Goal: Task Accomplishment & Management: Use online tool/utility

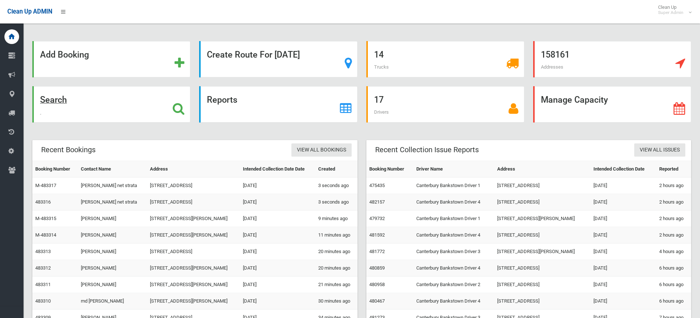
click at [179, 109] on icon at bounding box center [179, 108] width 12 height 12
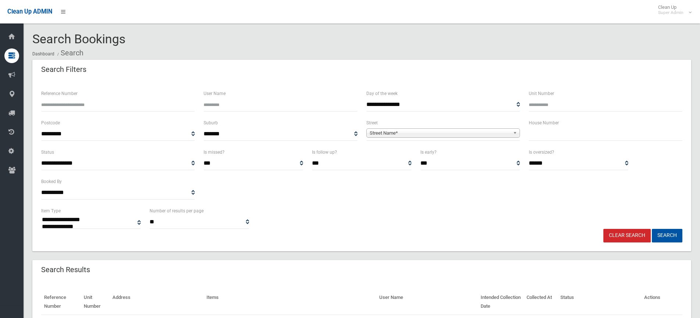
select select
click at [557, 133] on input "text" at bounding box center [606, 134] width 154 height 14
type input "***"
click at [483, 136] on span "Street Name*" at bounding box center [440, 133] width 140 height 9
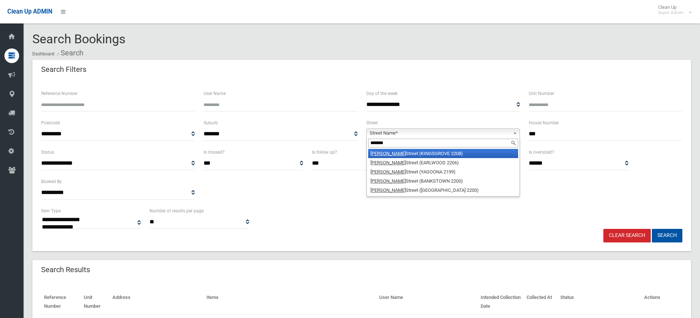
type input "*******"
click at [417, 155] on li "William Street (KINGSGROVE 2208)" at bounding box center [443, 153] width 150 height 9
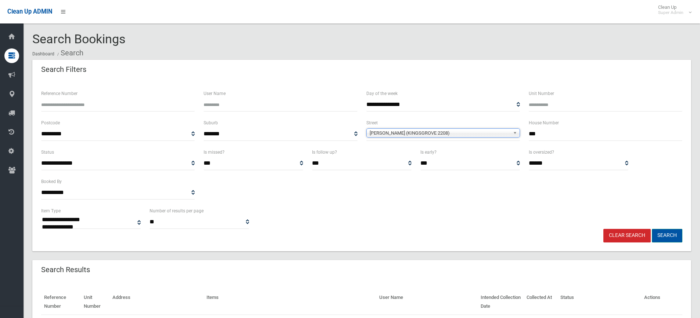
click at [670, 233] on button "Search" at bounding box center [667, 236] width 30 height 14
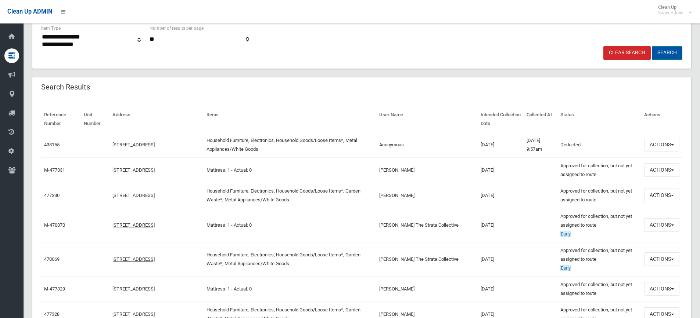
scroll to position [184, 0]
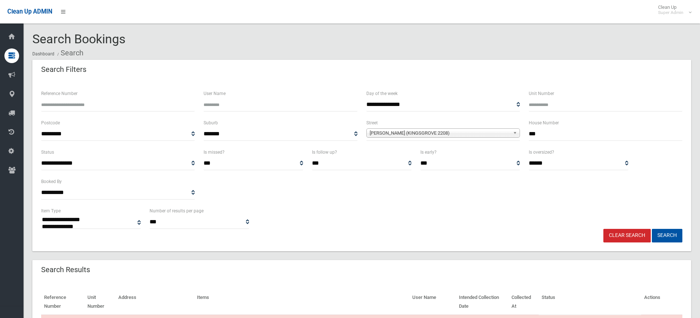
select select
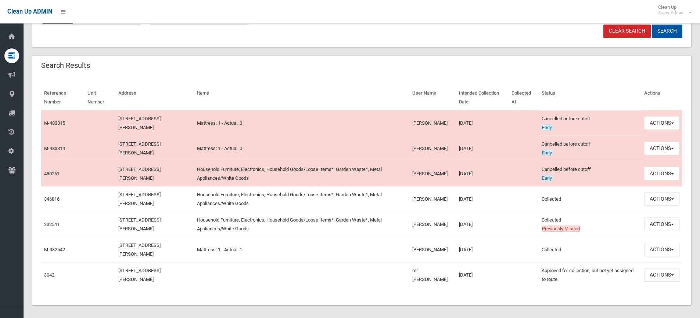
scroll to position [209, 0]
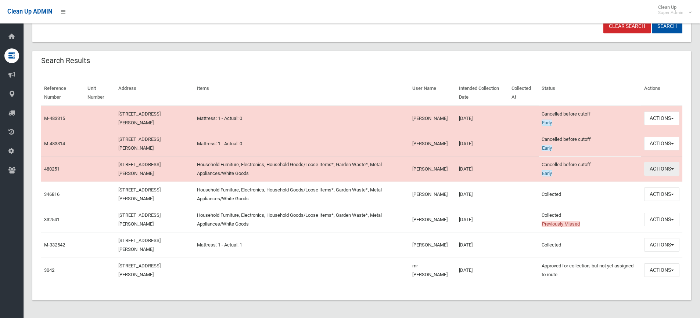
click at [654, 170] on button "Actions" at bounding box center [661, 169] width 35 height 14
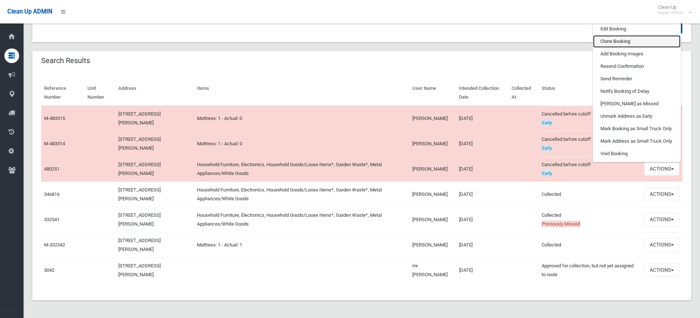
click at [622, 43] on link "Clone Booking" at bounding box center [636, 41] width 87 height 12
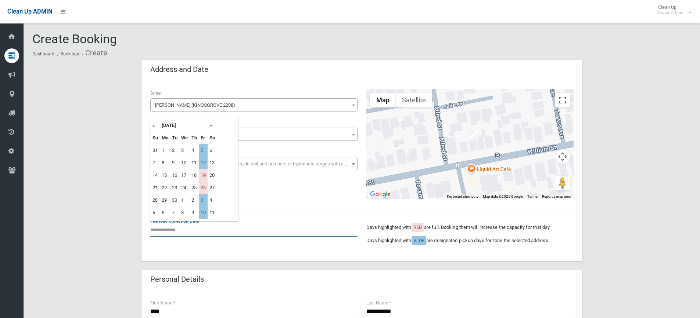
click at [219, 233] on input "text" at bounding box center [253, 230] width 207 height 14
click at [202, 163] on td "12" at bounding box center [203, 163] width 9 height 12
type input "**********"
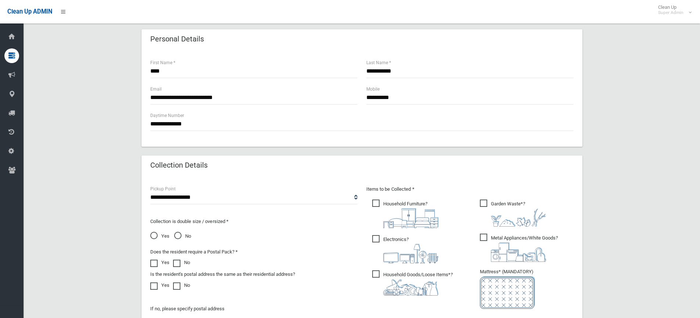
scroll to position [367, 0]
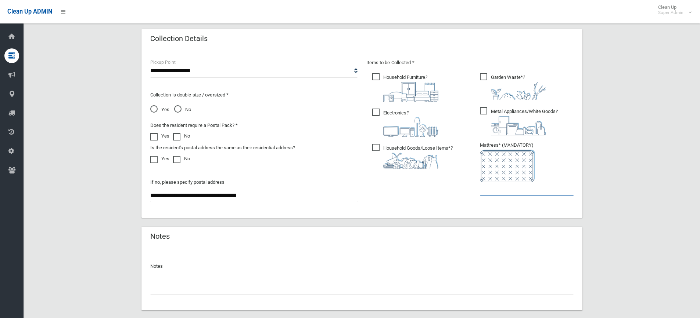
click at [522, 190] on input "text" at bounding box center [527, 190] width 94 height 14
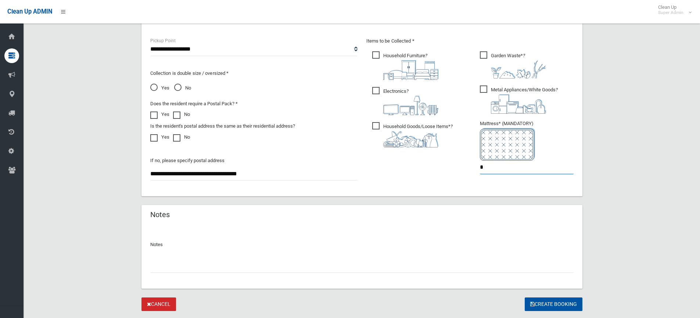
scroll to position [408, 0]
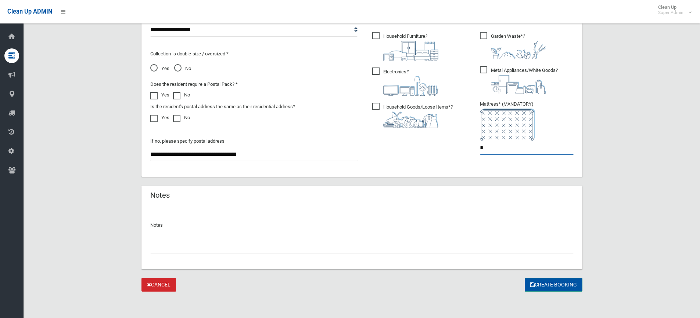
type input "*"
click at [541, 285] on button "Create Booking" at bounding box center [554, 285] width 58 height 14
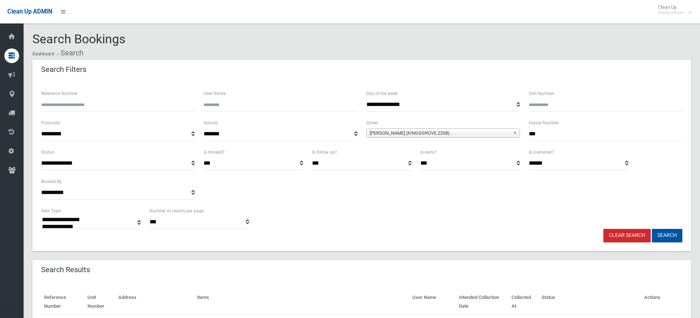
select select
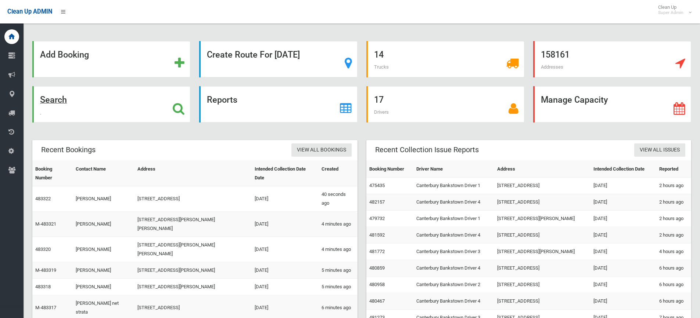
click at [176, 106] on icon at bounding box center [179, 108] width 12 height 12
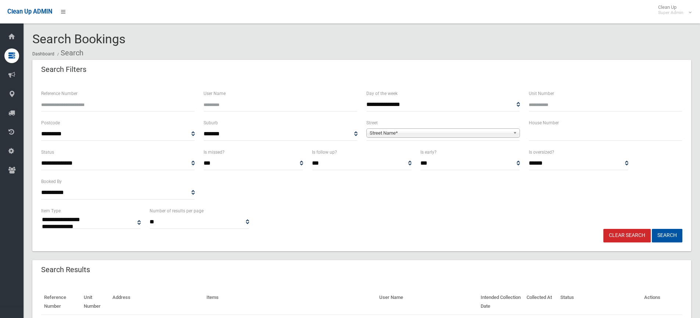
select select
click at [569, 134] on input "text" at bounding box center [606, 134] width 154 height 14
type input "***"
click at [464, 132] on span "Street Name*" at bounding box center [440, 133] width 140 height 9
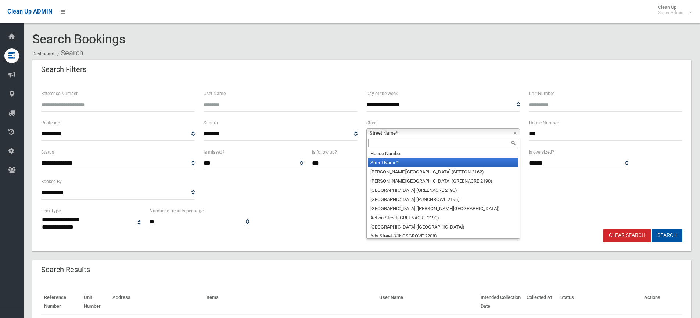
click at [419, 141] on input "text" at bounding box center [443, 143] width 150 height 9
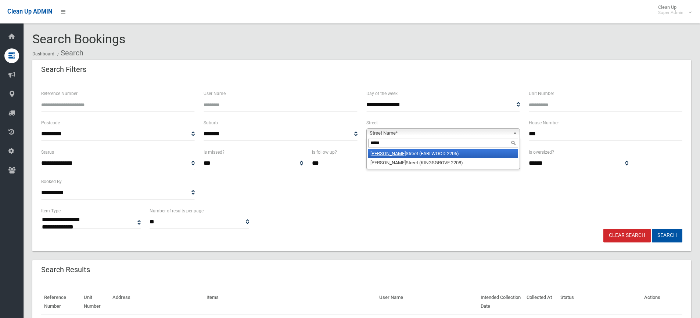
type input "*****"
click at [423, 154] on li "Homer Street (EARLWOOD 2206)" at bounding box center [443, 153] width 150 height 9
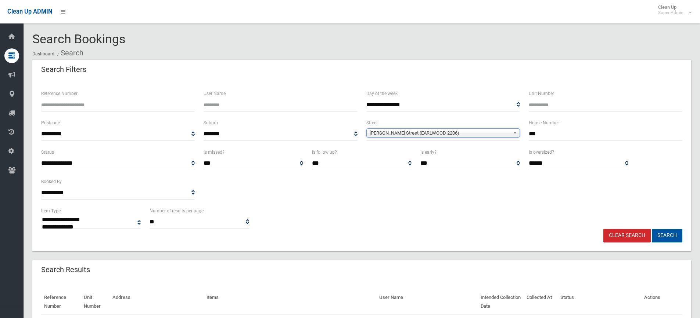
click at [664, 234] on button "Search" at bounding box center [667, 236] width 30 height 14
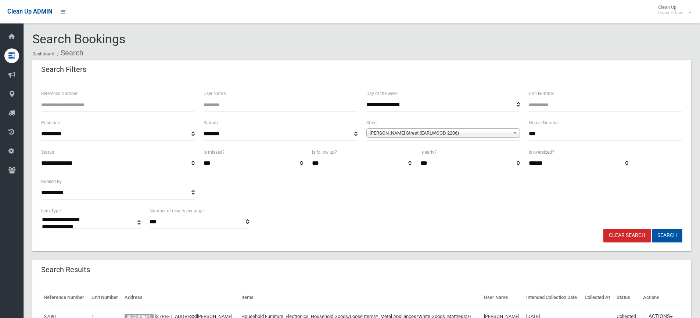
select select
click at [358, 197] on div "**********" at bounding box center [362, 177] width 650 height 59
click at [561, 135] on input "***" at bounding box center [606, 134] width 154 height 14
type input "*******"
click at [652, 229] on button "Search" at bounding box center [667, 236] width 30 height 14
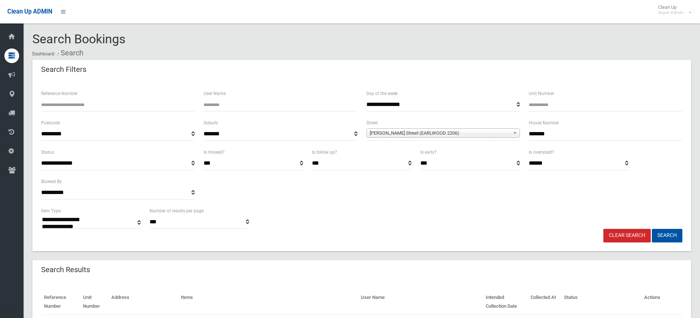
select select
click at [467, 209] on div "**********" at bounding box center [362, 218] width 650 height 22
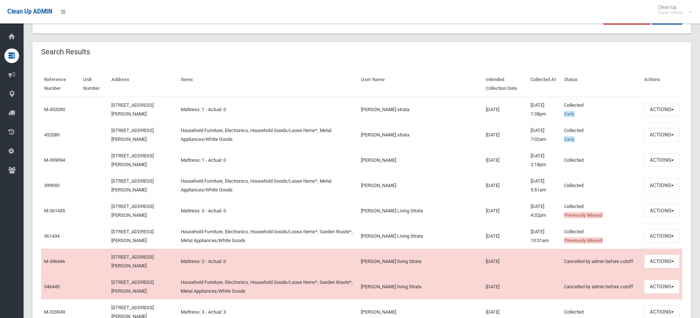
scroll to position [220, 0]
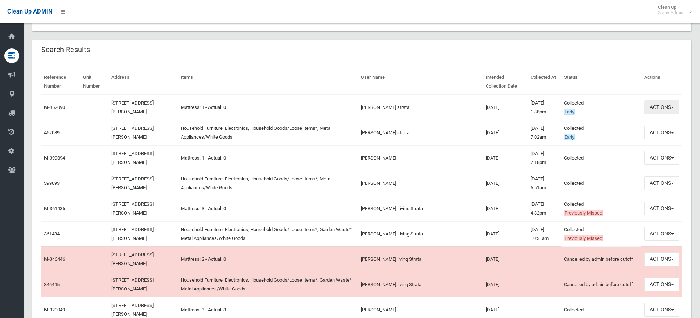
click at [671, 105] on button "Actions" at bounding box center [661, 108] width 35 height 14
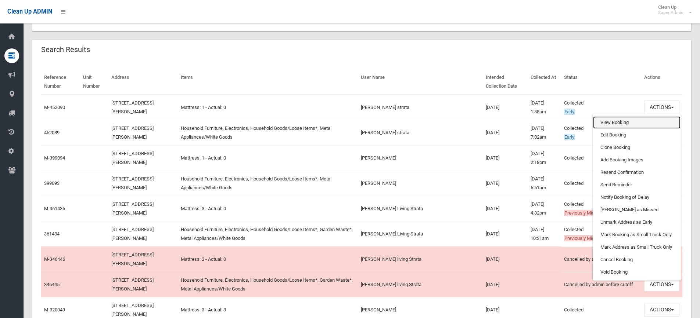
drag, startPoint x: 612, startPoint y: 123, endPoint x: 616, endPoint y: 120, distance: 5.1
click at [612, 123] on link "View Booking" at bounding box center [636, 122] width 87 height 12
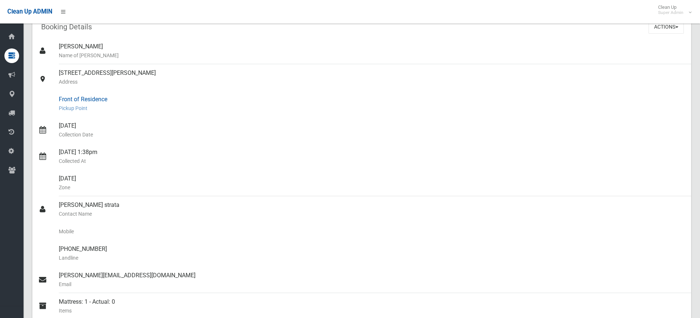
scroll to position [184, 0]
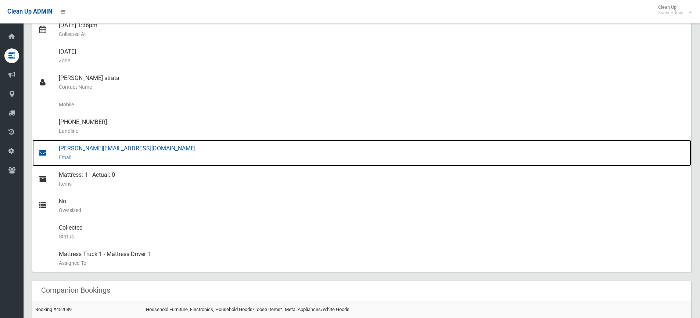
click at [92, 150] on div "julie@skylivingstrata.com.au Email" at bounding box center [372, 153] width 626 height 26
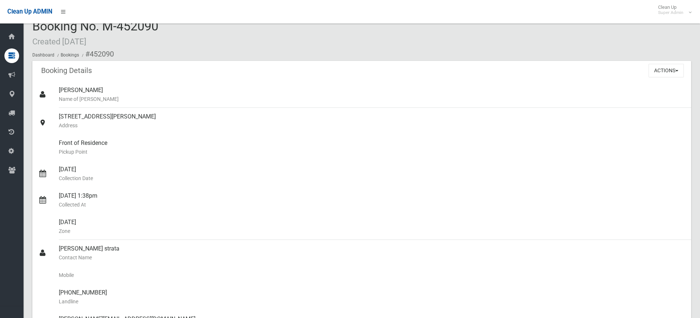
scroll to position [0, 0]
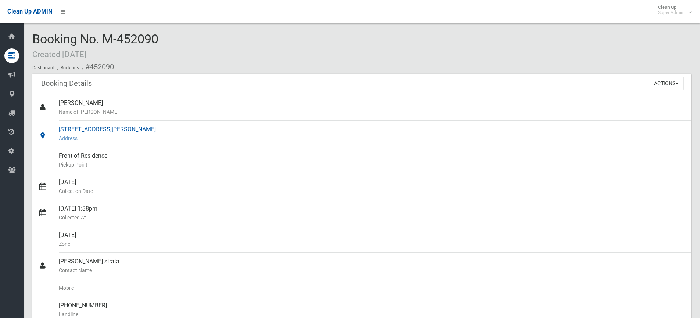
drag, startPoint x: 60, startPoint y: 129, endPoint x: 148, endPoint y: 129, distance: 88.9
click at [148, 129] on div "142-144 Homer Street, EARLWOOD NSW 2206 Address" at bounding box center [372, 134] width 626 height 26
copy div "142-144 Homer Street, EARLWOOD"
